Goal: Task Accomplishment & Management: Use online tool/utility

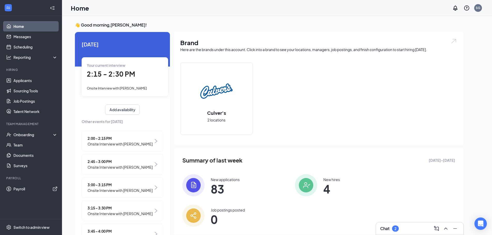
click at [394, 228] on div "2" at bounding box center [395, 229] width 7 height 6
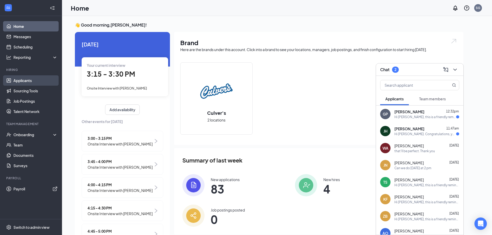
click at [43, 81] on link "Applicants" at bounding box center [35, 80] width 44 height 10
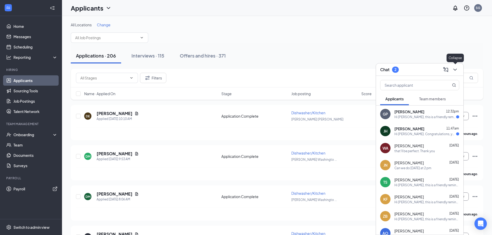
click at [458, 73] on div at bounding box center [454, 70] width 9 height 8
click at [455, 72] on icon "ChevronDown" at bounding box center [455, 70] width 6 height 6
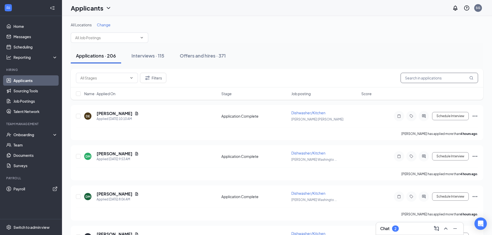
click at [450, 78] on input "text" at bounding box center [439, 78] width 77 height 10
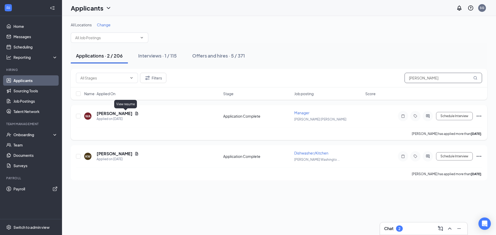
type input "[PERSON_NAME]"
click at [135, 112] on icon "Document" at bounding box center [137, 114] width 4 height 4
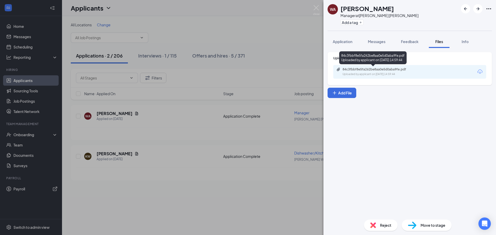
click at [374, 73] on div "Uploaded by applicant on [DATE] 14:59:44" at bounding box center [381, 74] width 77 height 4
click at [141, 193] on div "WA [PERSON_NAME] Manager at [PERSON_NAME] [PERSON_NAME] Add a tag Application M…" at bounding box center [248, 117] width 496 height 235
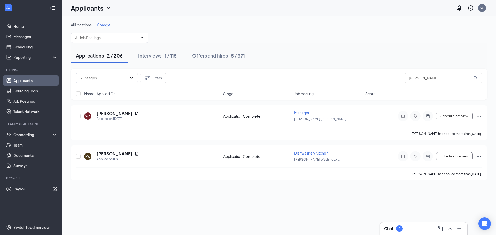
click at [390, 226] on h3 "Chat" at bounding box center [388, 229] width 9 height 6
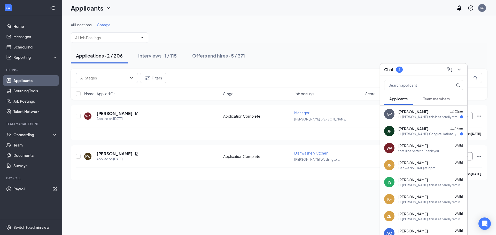
click at [407, 116] on div "Hi [PERSON_NAME], this is a friendly reminder. Please select a meeting time slo…" at bounding box center [429, 117] width 62 height 4
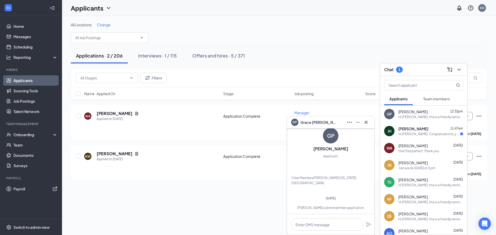
scroll to position [-207, 0]
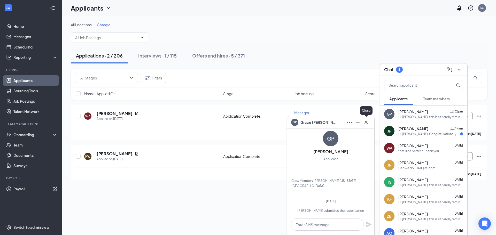
click at [365, 122] on icon "Cross" at bounding box center [366, 122] width 6 height 6
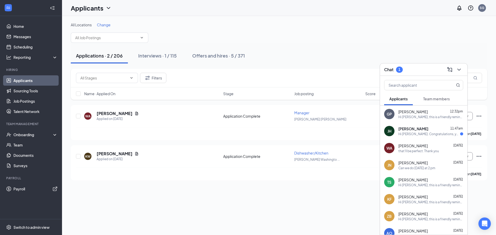
click at [406, 133] on div "Hi [PERSON_NAME]. Congratulations, your meeting with [PERSON_NAME] for Crew Mem…" at bounding box center [429, 134] width 62 height 4
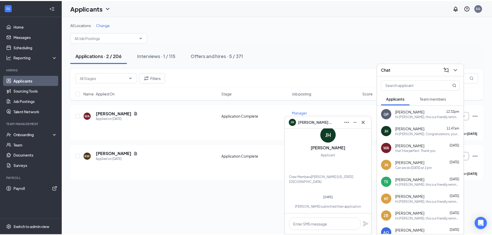
scroll to position [-260, 0]
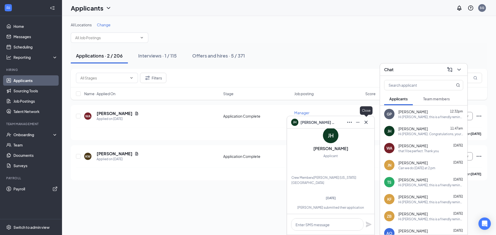
click at [365, 123] on icon "Cross" at bounding box center [365, 122] width 3 height 3
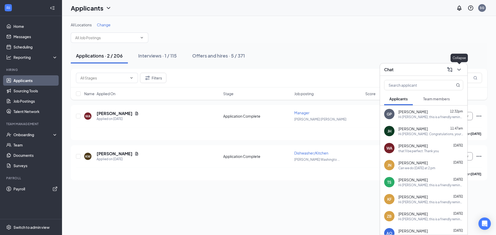
click at [461, 70] on icon "ChevronDown" at bounding box center [459, 70] width 6 height 6
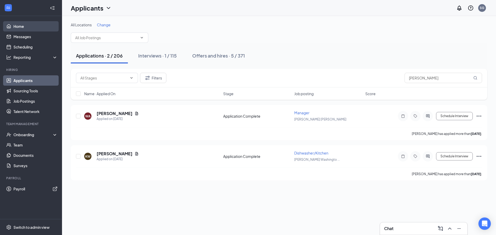
click at [14, 24] on link "Home" at bounding box center [35, 26] width 44 height 10
